Goal: Contribute content

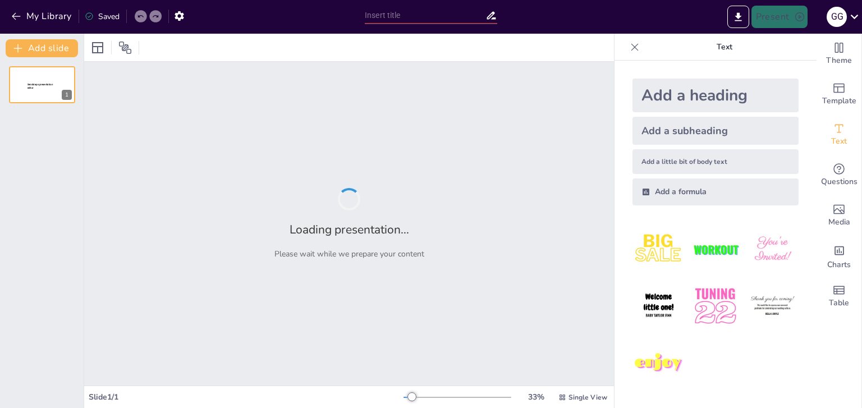
type input "Koreys Tili: [PERSON_NAME] Dars uchun Taqdimot"
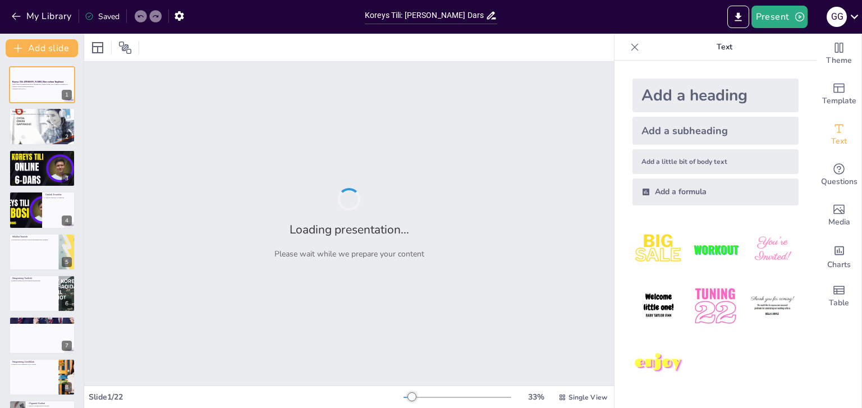
checkbox input "true"
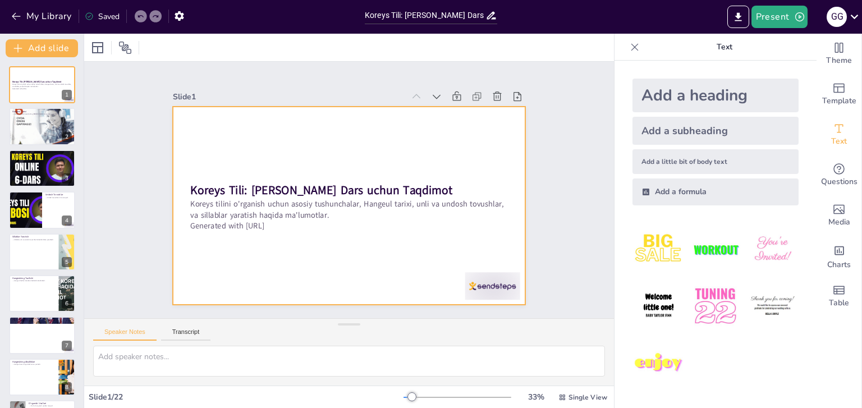
checkbox input "true"
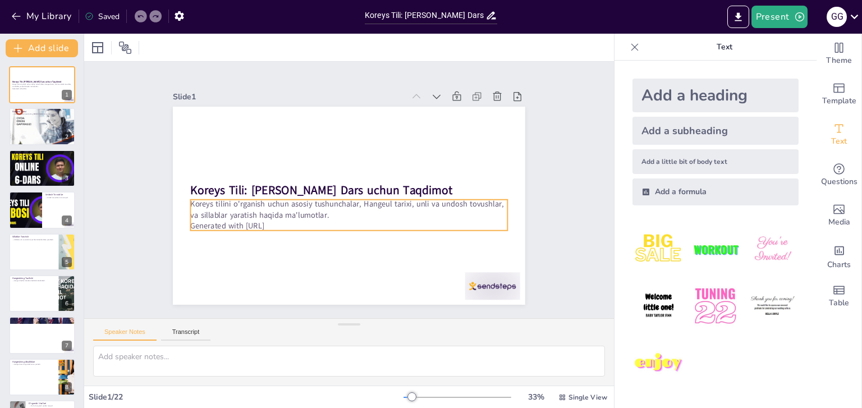
checkbox input "true"
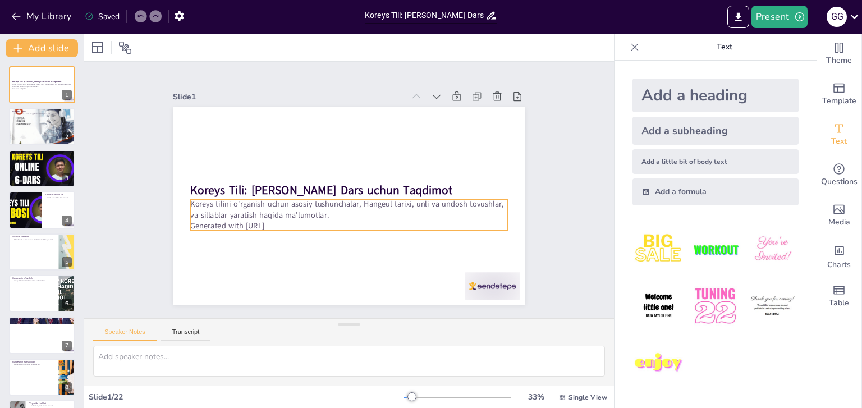
checkbox input "true"
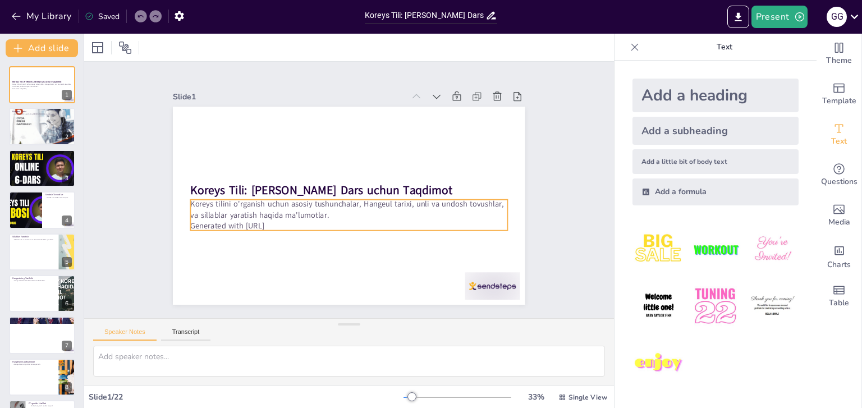
checkbox input "true"
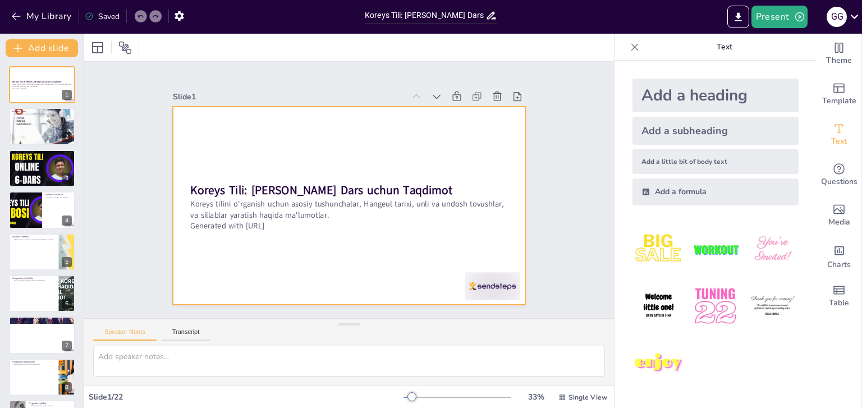
checkbox input "true"
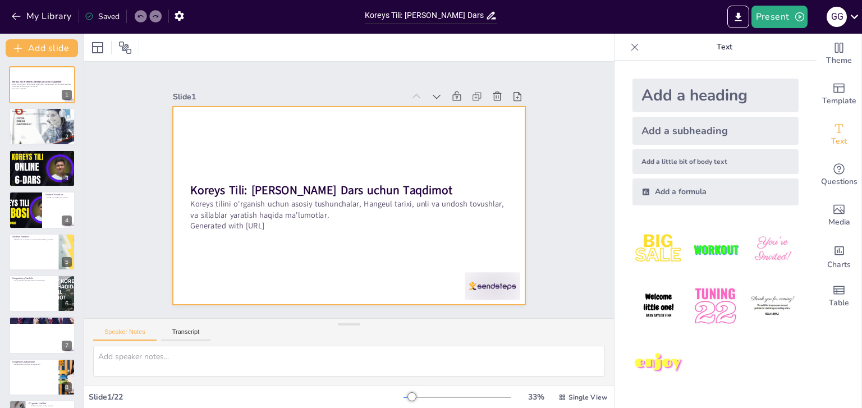
checkbox input "true"
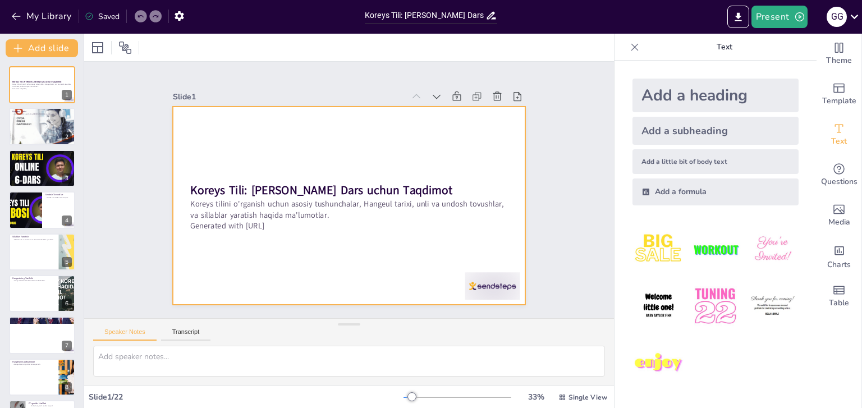
checkbox input "true"
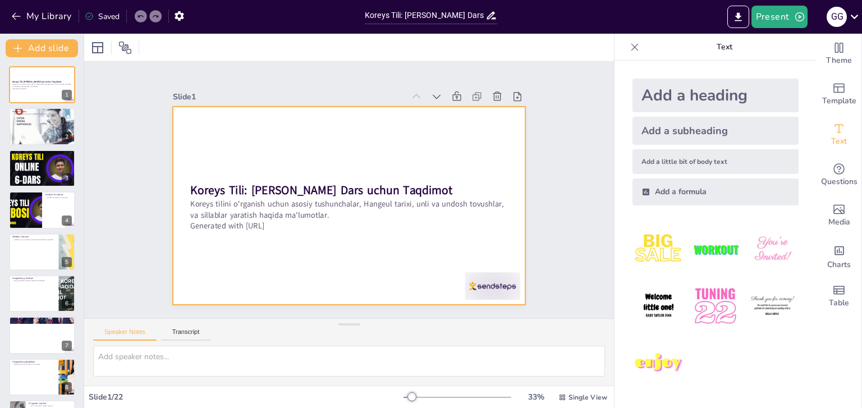
checkbox input "true"
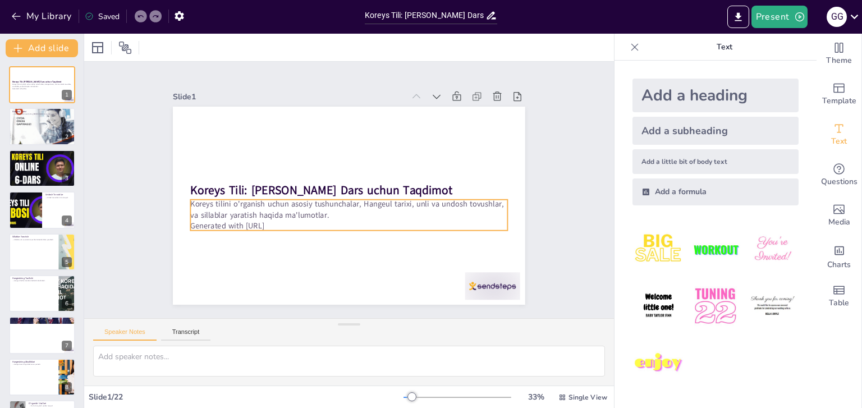
checkbox input "true"
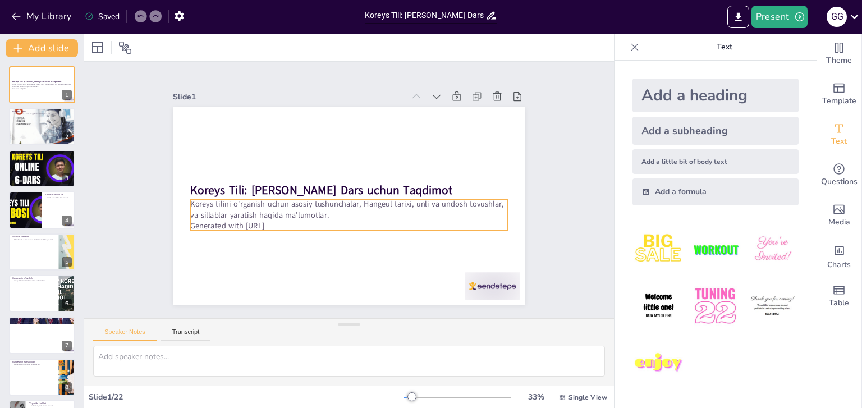
checkbox input "true"
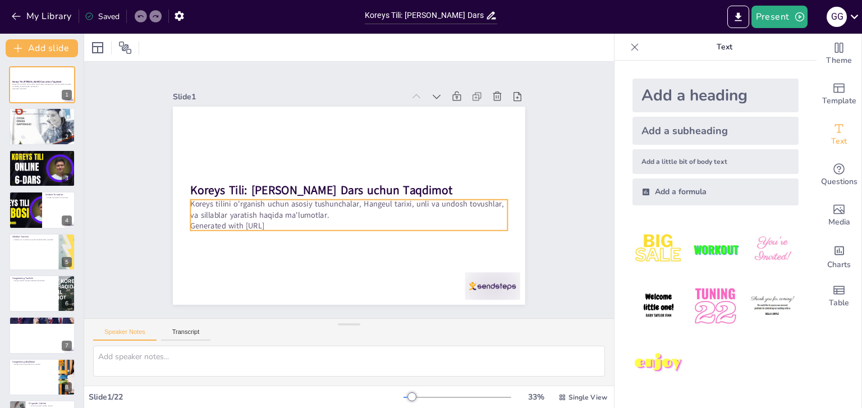
checkbox input "true"
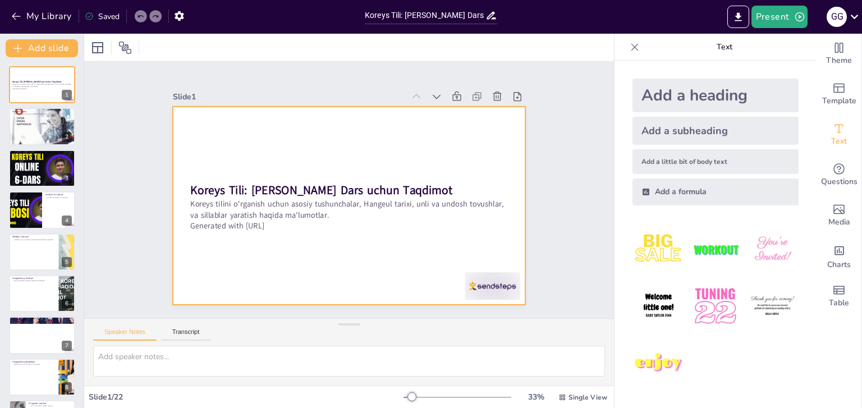
checkbox input "true"
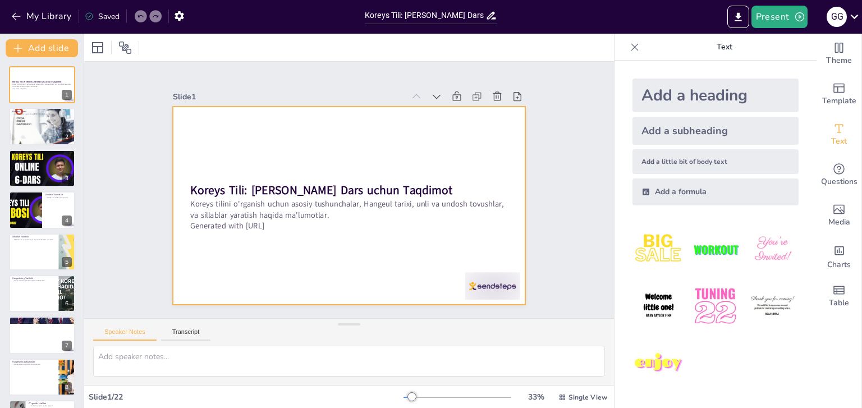
checkbox input "true"
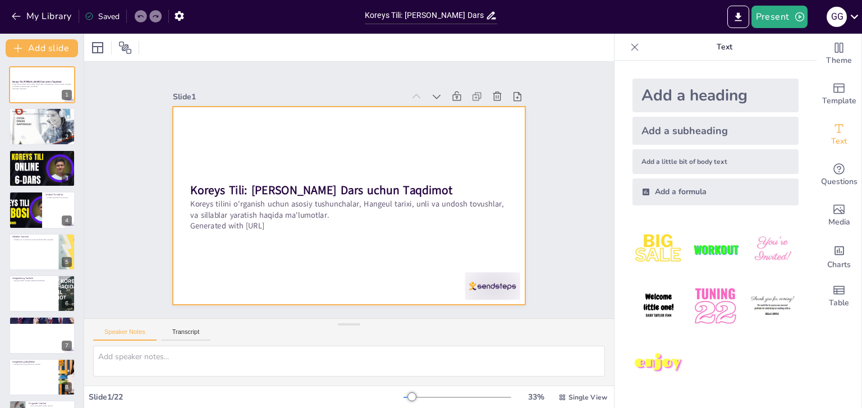
checkbox input "true"
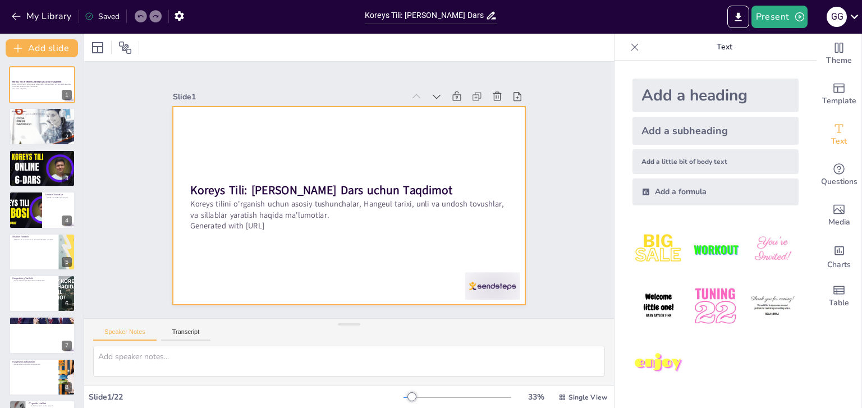
checkbox input "true"
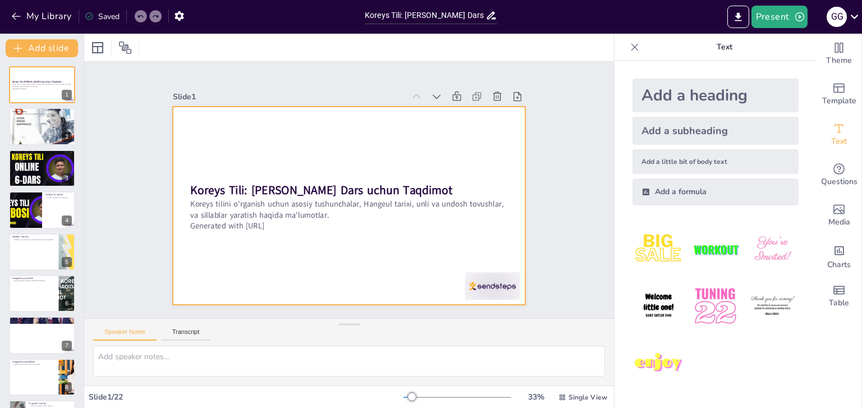
checkbox input "true"
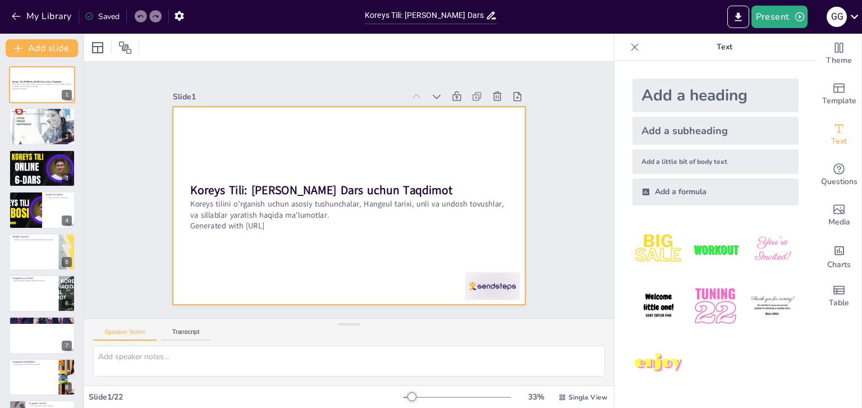
checkbox input "true"
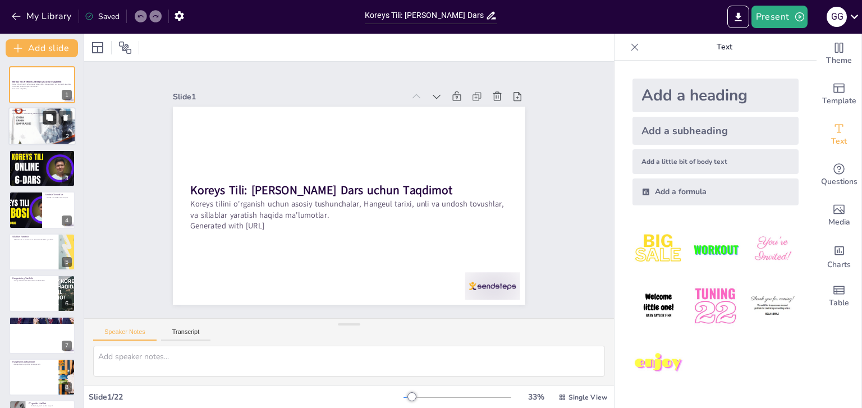
checkbox input "true"
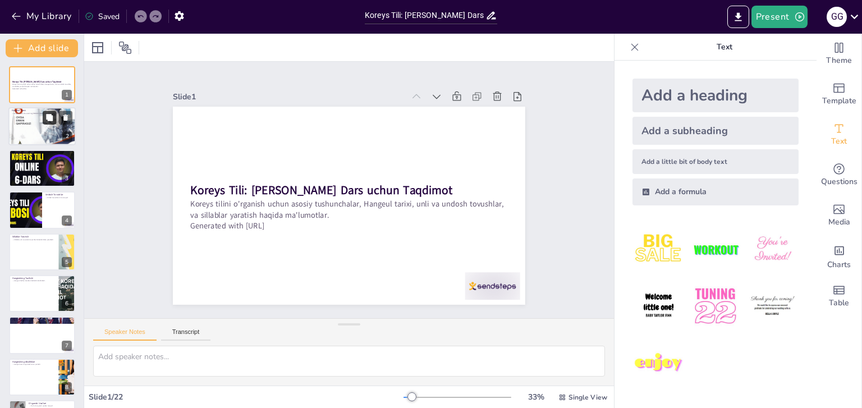
checkbox input "true"
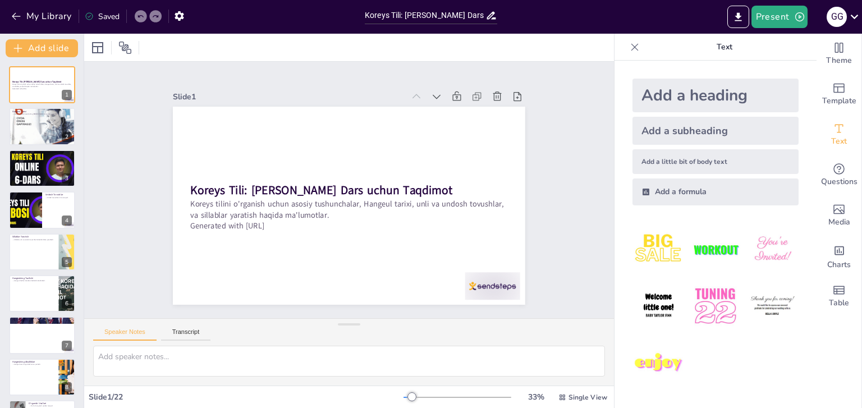
checkbox input "true"
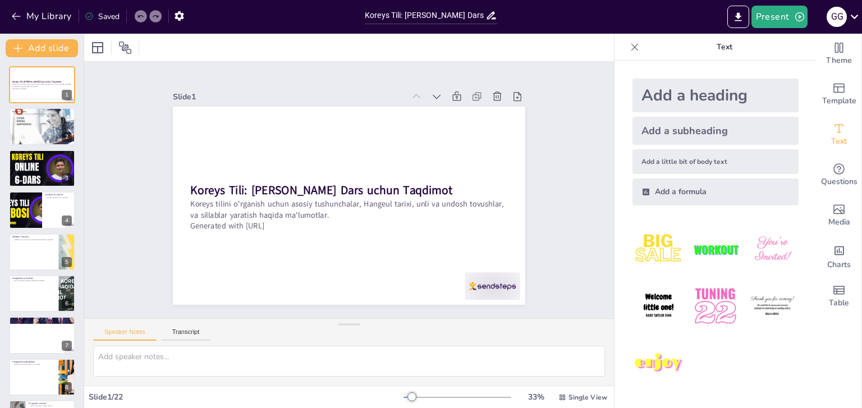
checkbox input "true"
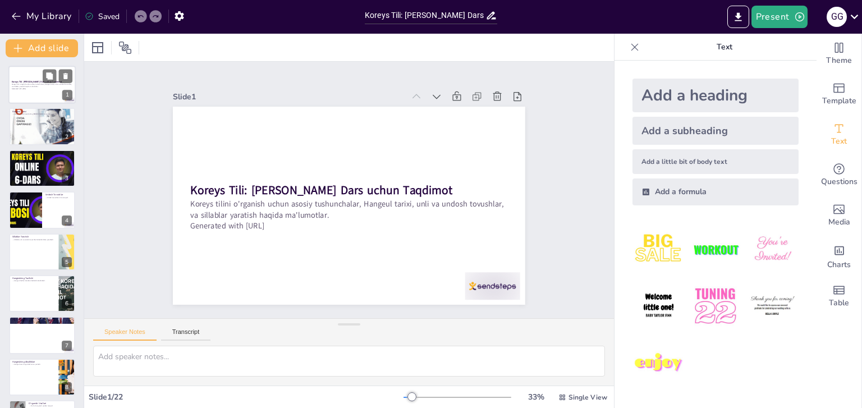
checkbox input "true"
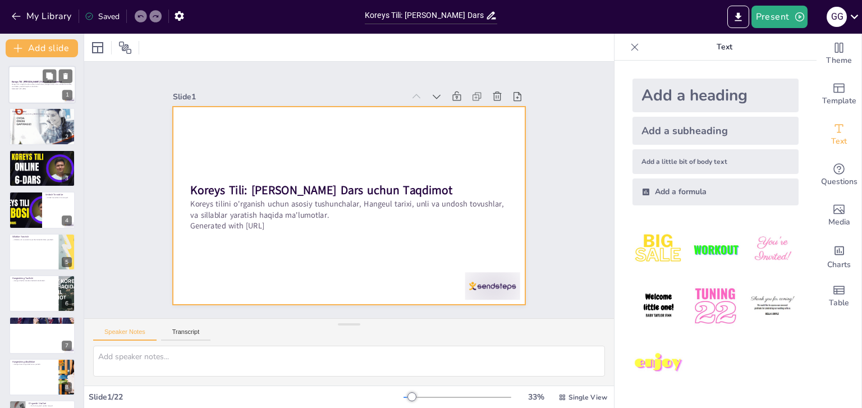
checkbox input "true"
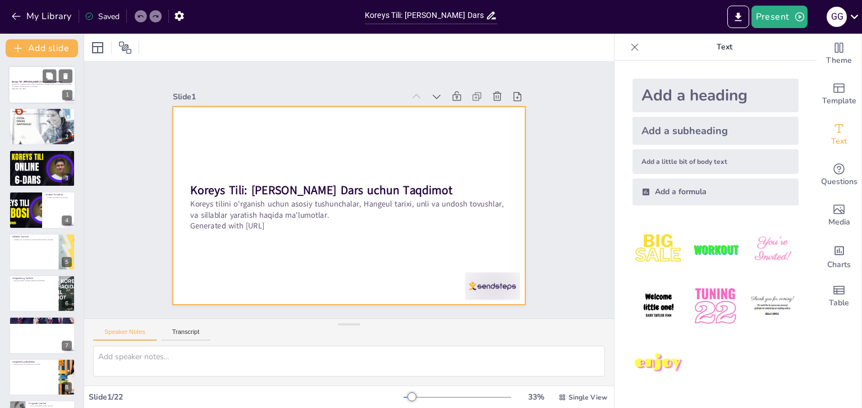
checkbox input "true"
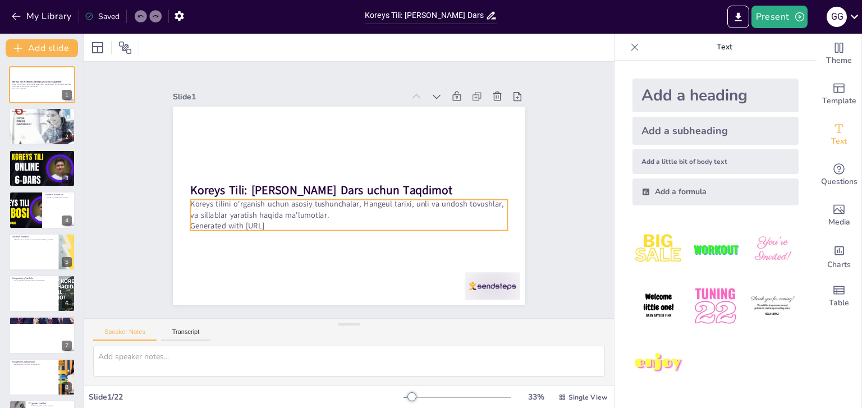
checkbox input "true"
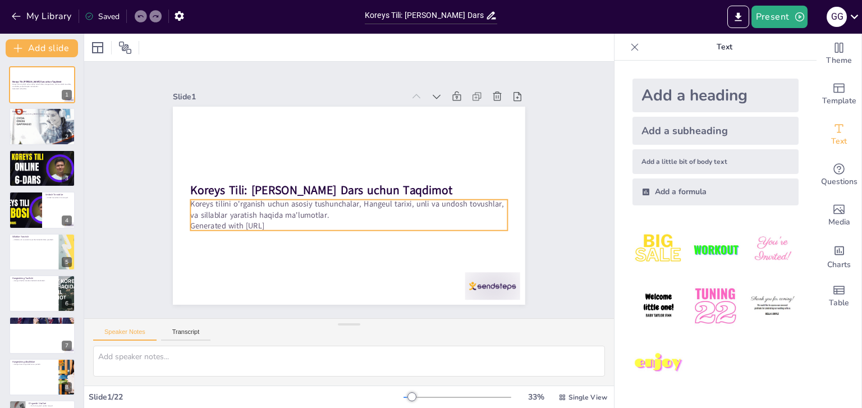
checkbox input "true"
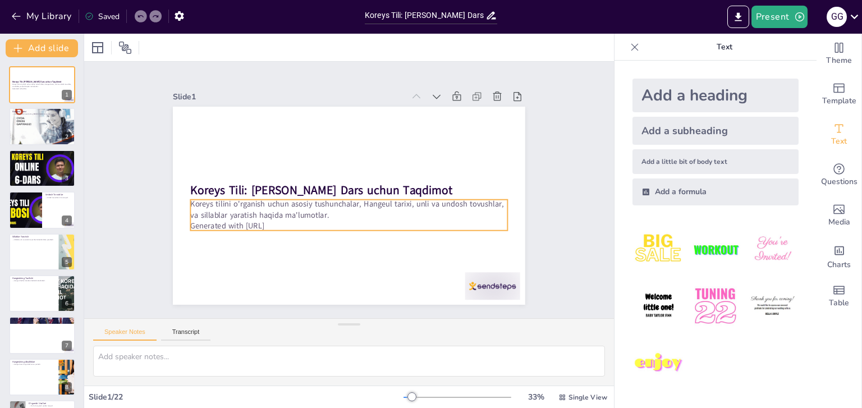
checkbox input "true"
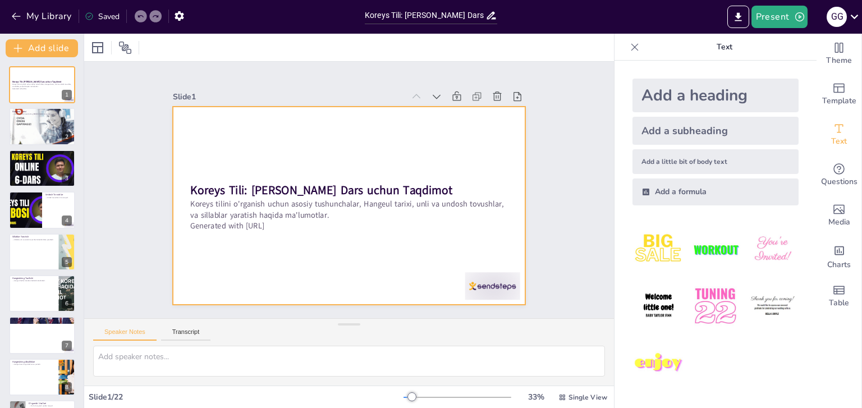
checkbox input "true"
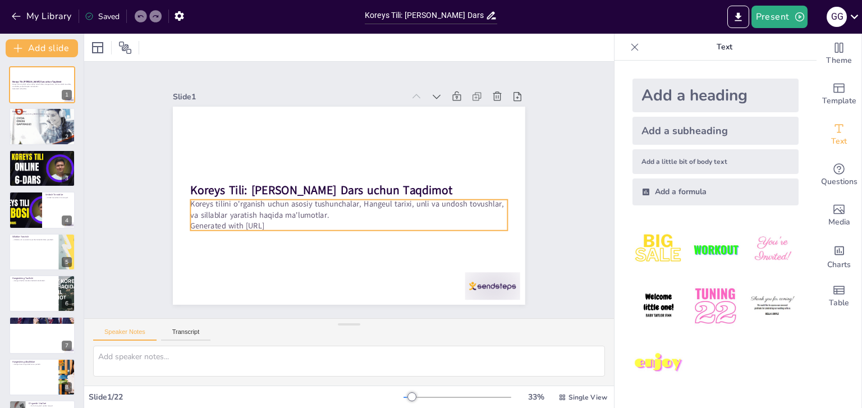
checkbox input "true"
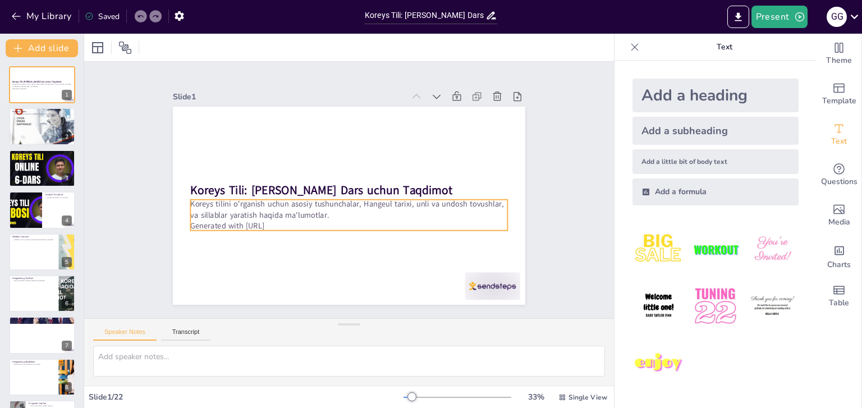
checkbox input "true"
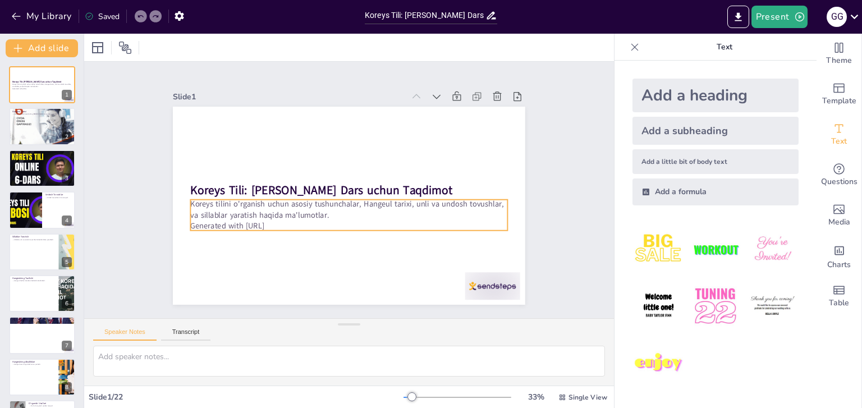
checkbox input "true"
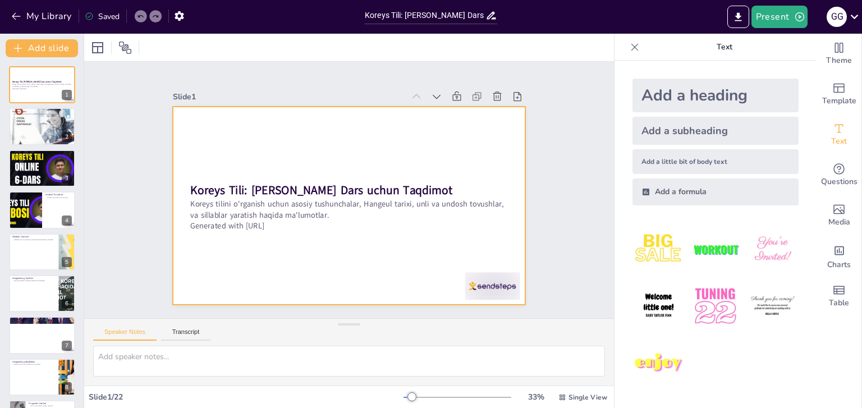
checkbox input "true"
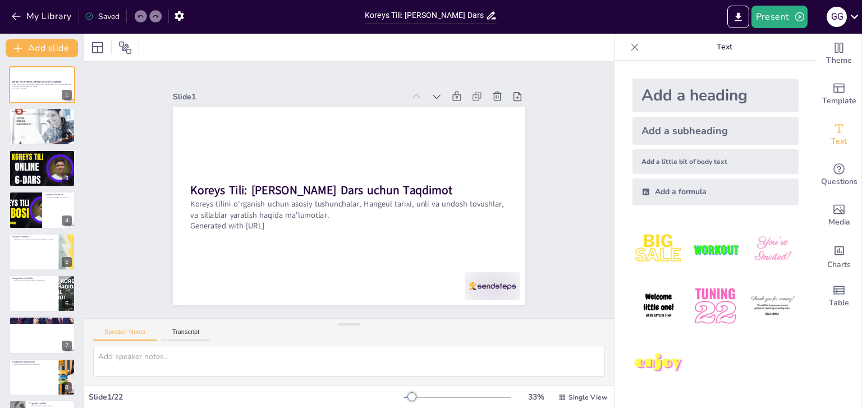
checkbox input "true"
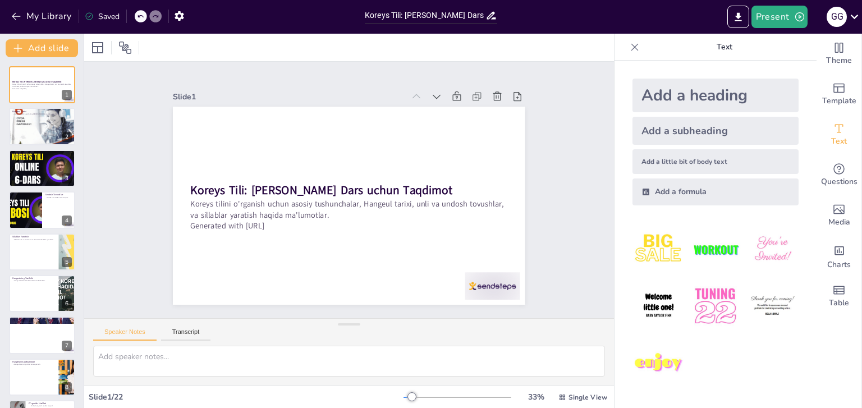
checkbox input "true"
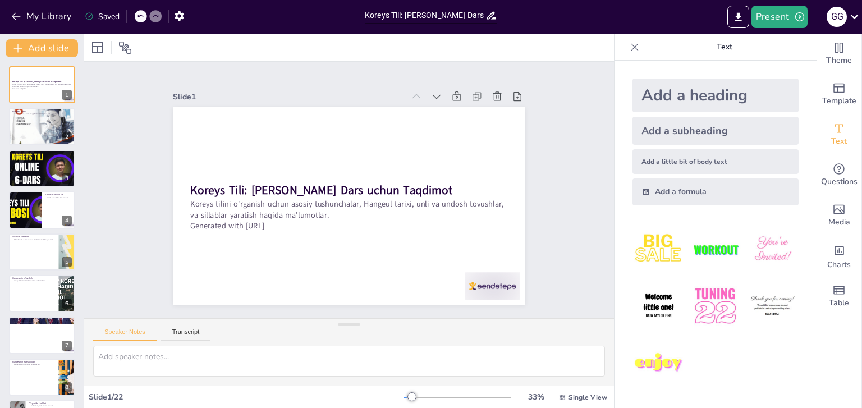
type textarea "Hangeul tarixi, Koreys tilining yozuv tizimini tushunish uchun muhim ahamiyatga…"
checkbox input "true"
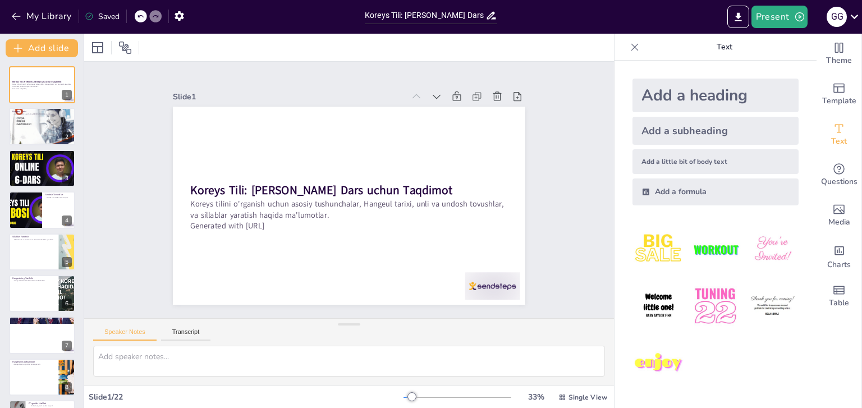
checkbox input "true"
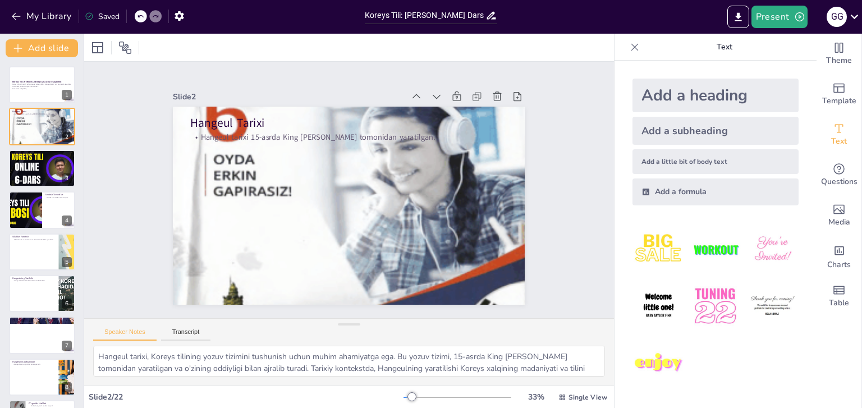
checkbox input "true"
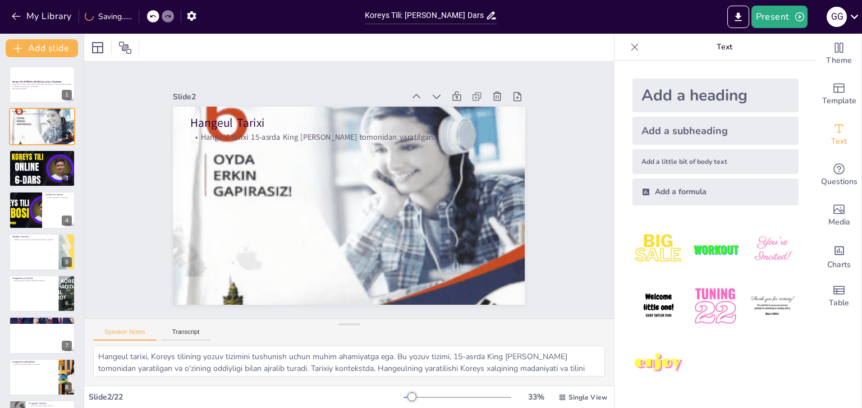
type textarea "Unli tovushlar Koreys tilining asosiy qismidir. Ularning talaffuzini o'rganish,…"
checkbox input "true"
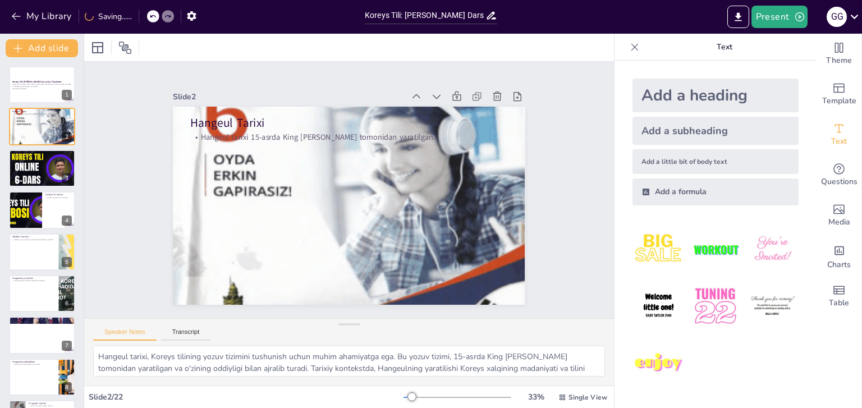
checkbox input "true"
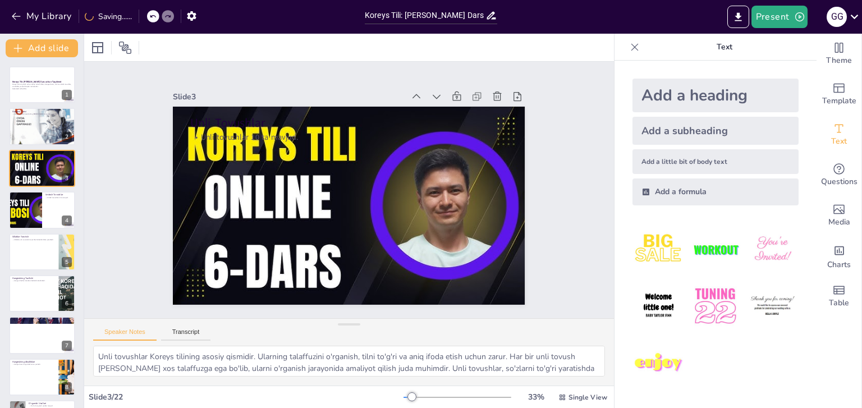
checkbox input "true"
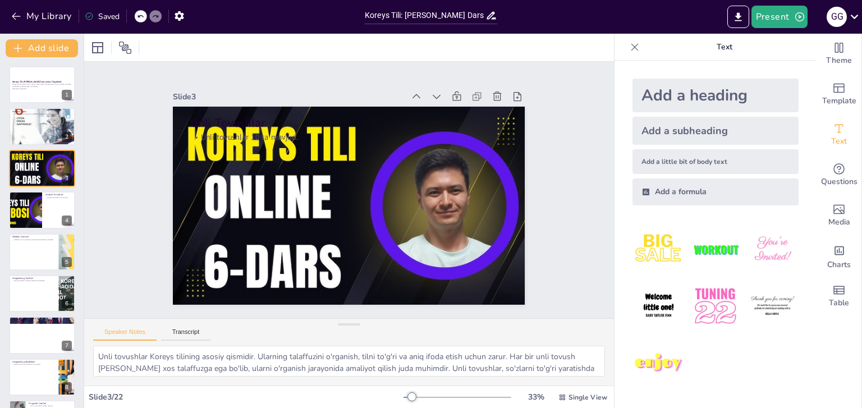
type textarea "Undosh tovushlar Koreys tilining asosiy qismidir. Ularning talaffuzini o'rganis…"
checkbox input "true"
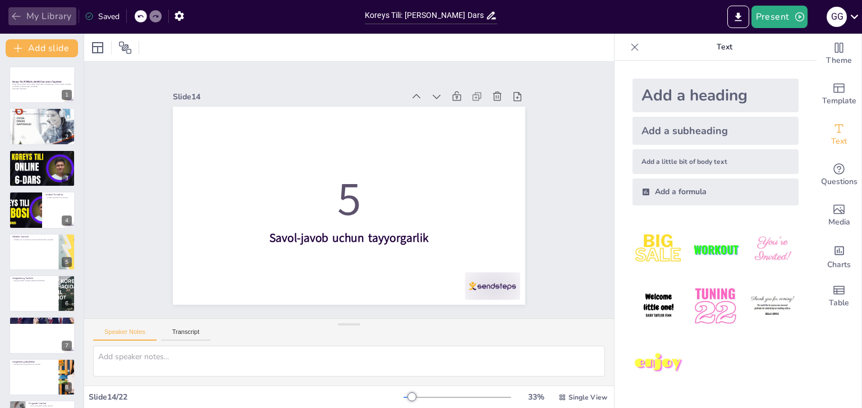
click at [33, 13] on button "My Library" at bounding box center [42, 16] width 68 height 18
